Goal: Navigation & Orientation: Find specific page/section

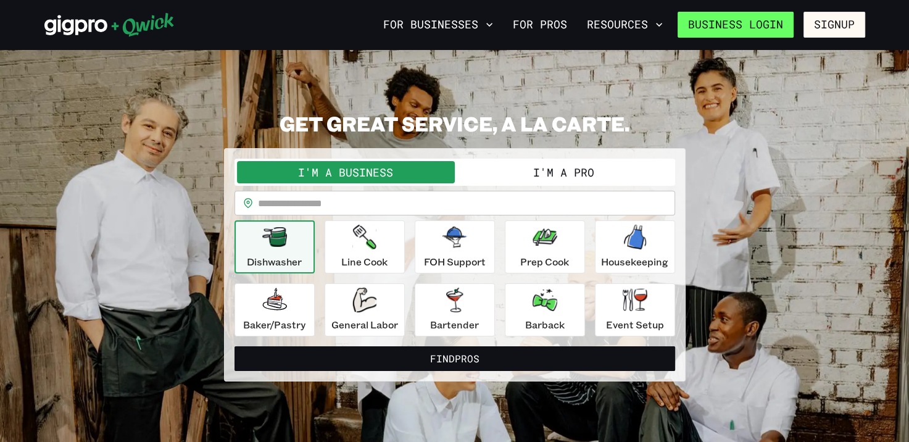
click at [771, 17] on link "Business Login" at bounding box center [736, 25] width 116 height 26
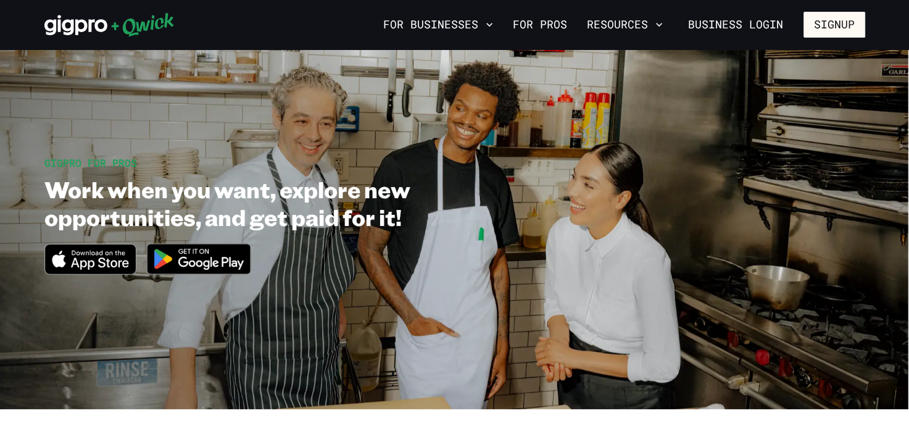
scroll to position [18, 0]
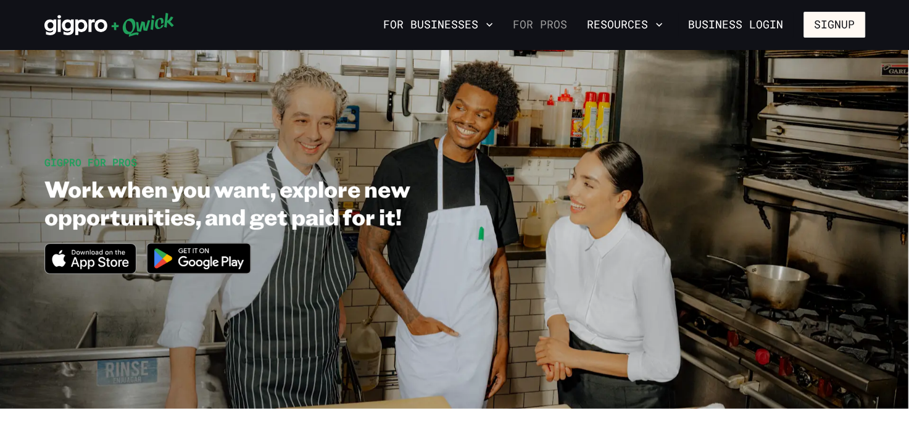
click at [528, 28] on link "For Pros" at bounding box center [540, 24] width 64 height 21
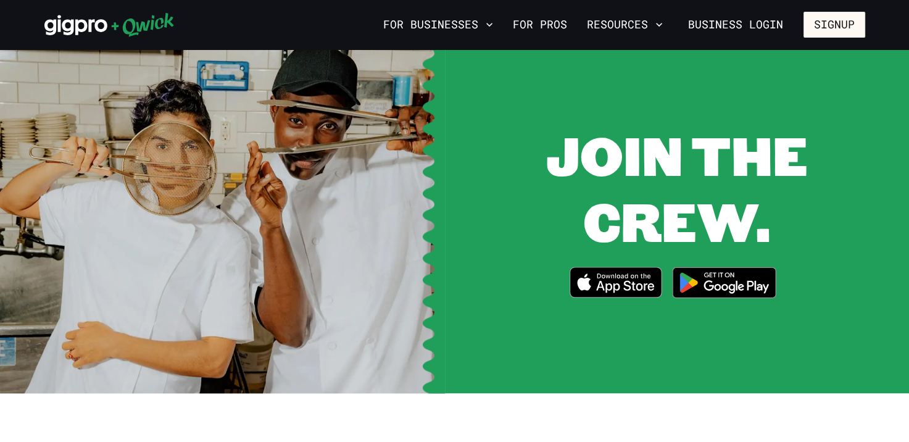
scroll to position [1590, 0]
